Goal: Understand site structure: Grasp the organization and layout of the website

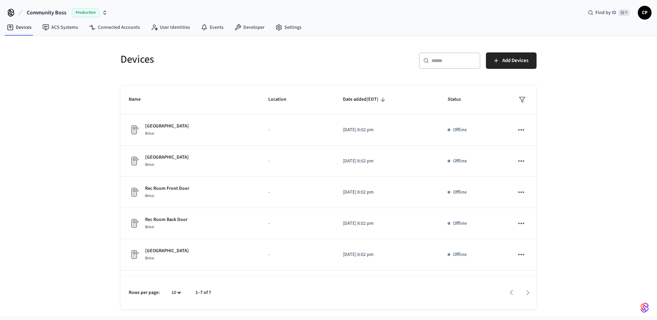
click at [105, 14] on icon "button" at bounding box center [105, 13] width 2 height 1
click at [106, 12] on icon "button" at bounding box center [104, 12] width 5 height 5
click at [104, 13] on icon "button" at bounding box center [104, 12] width 5 height 5
click at [116, 18] on div "Community Boss Production Find by ID ⌘ K CP" at bounding box center [328, 10] width 657 height 20
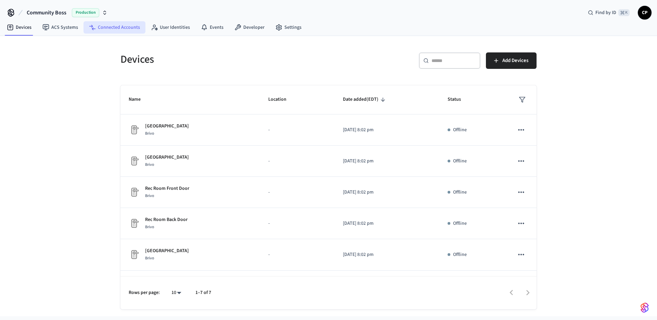
click at [118, 28] on link "Connected Accounts" at bounding box center [114, 27] width 62 height 12
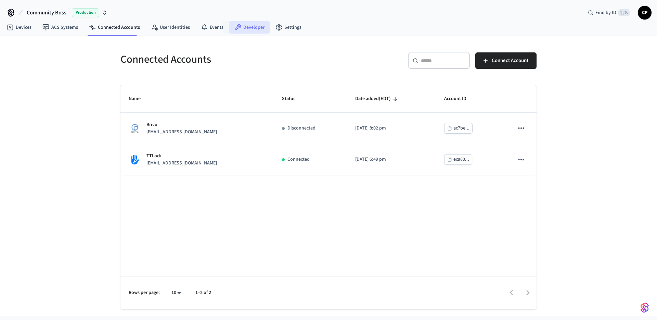
click at [247, 28] on link "Developer" at bounding box center [249, 27] width 41 height 12
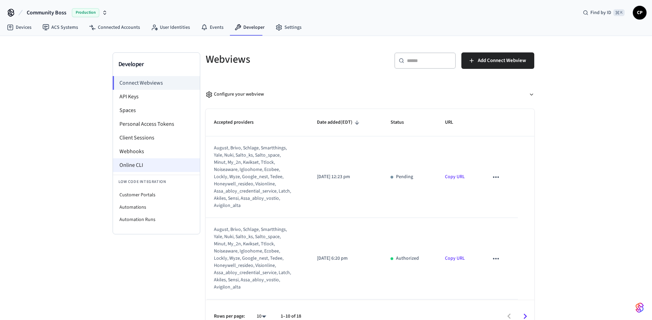
click at [134, 167] on li "Online CLI" at bounding box center [156, 165] width 87 height 14
click at [132, 116] on li "Spaces" at bounding box center [156, 110] width 87 height 14
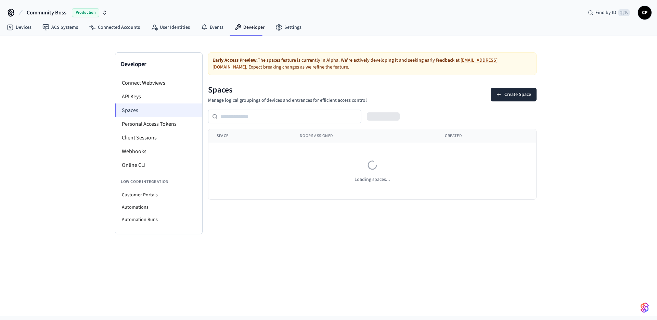
click at [131, 110] on li "Spaces" at bounding box center [158, 110] width 87 height 14
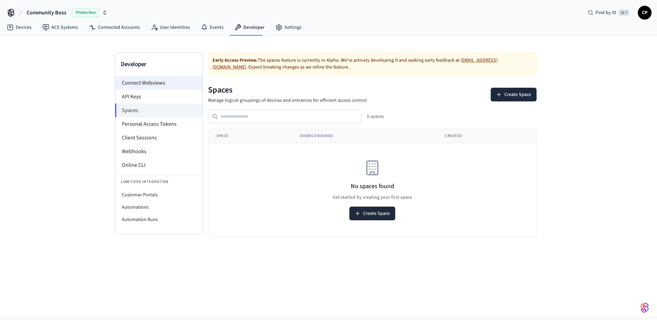
click at [140, 82] on li "Connect Webviews" at bounding box center [158, 83] width 87 height 14
